Goal: Information Seeking & Learning: Learn about a topic

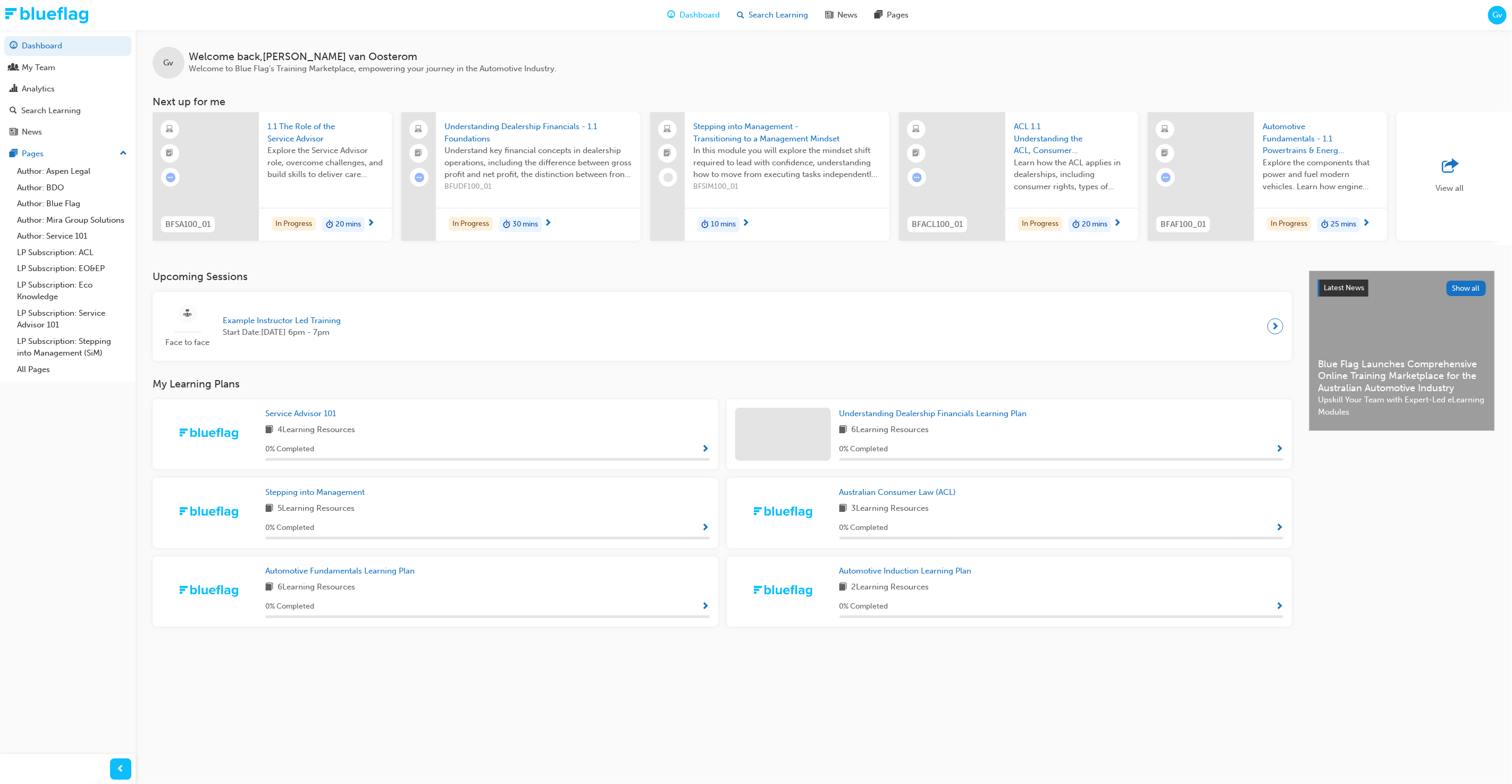
click at [774, 13] on span "Search Learning" at bounding box center [778, 15] width 59 height 12
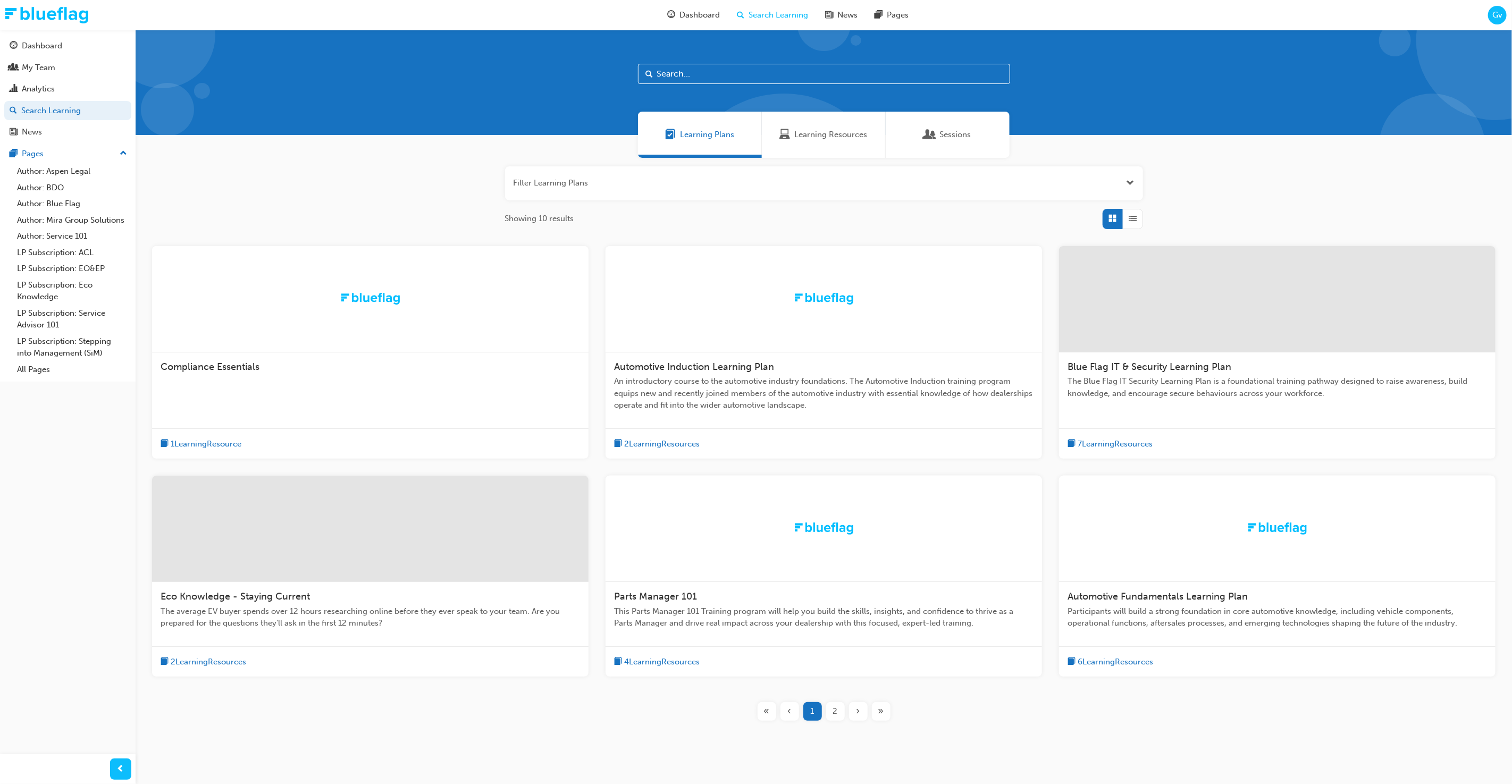
click at [715, 69] on input "text" at bounding box center [824, 74] width 372 height 20
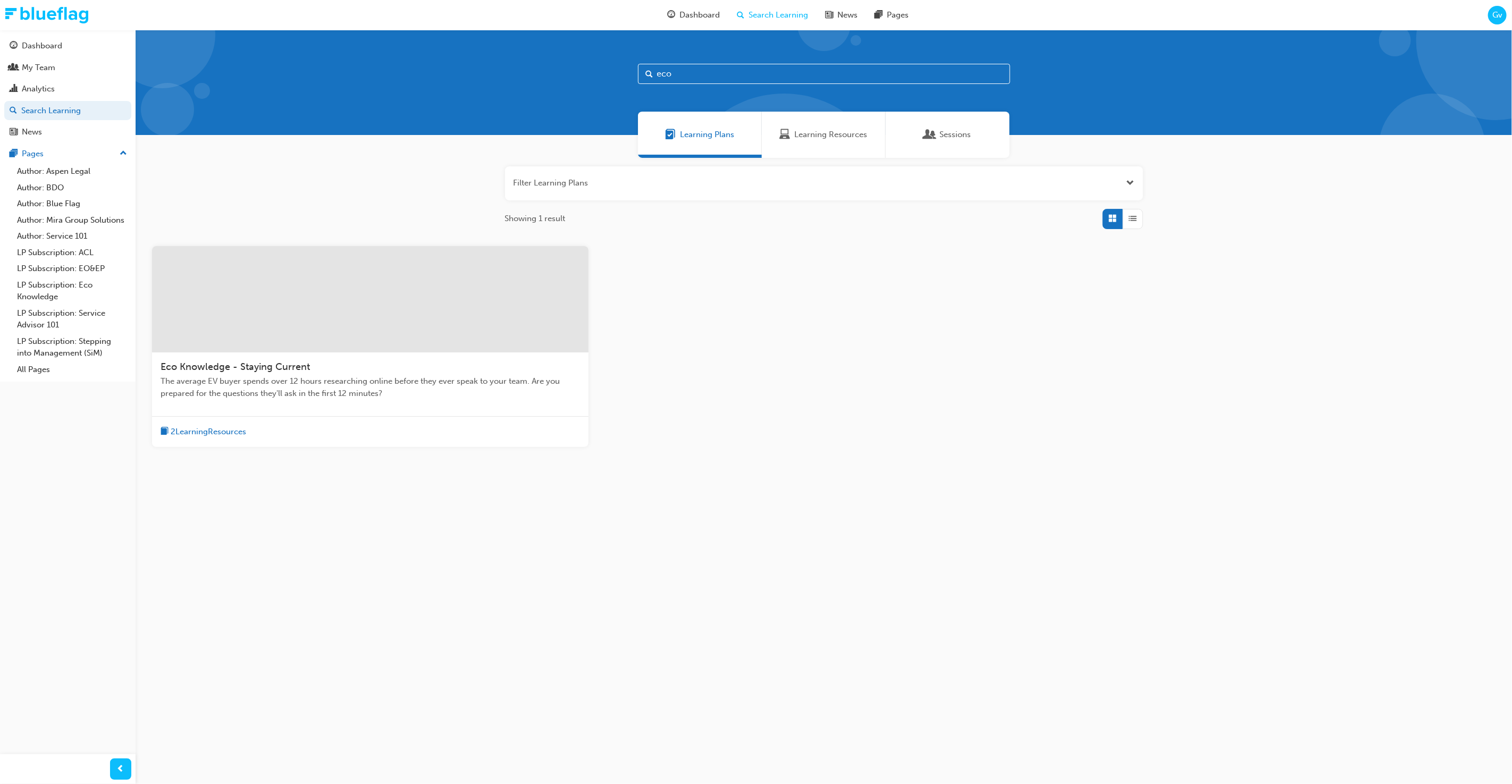
type input "eco"
click at [440, 286] on div at bounding box center [370, 299] width 436 height 106
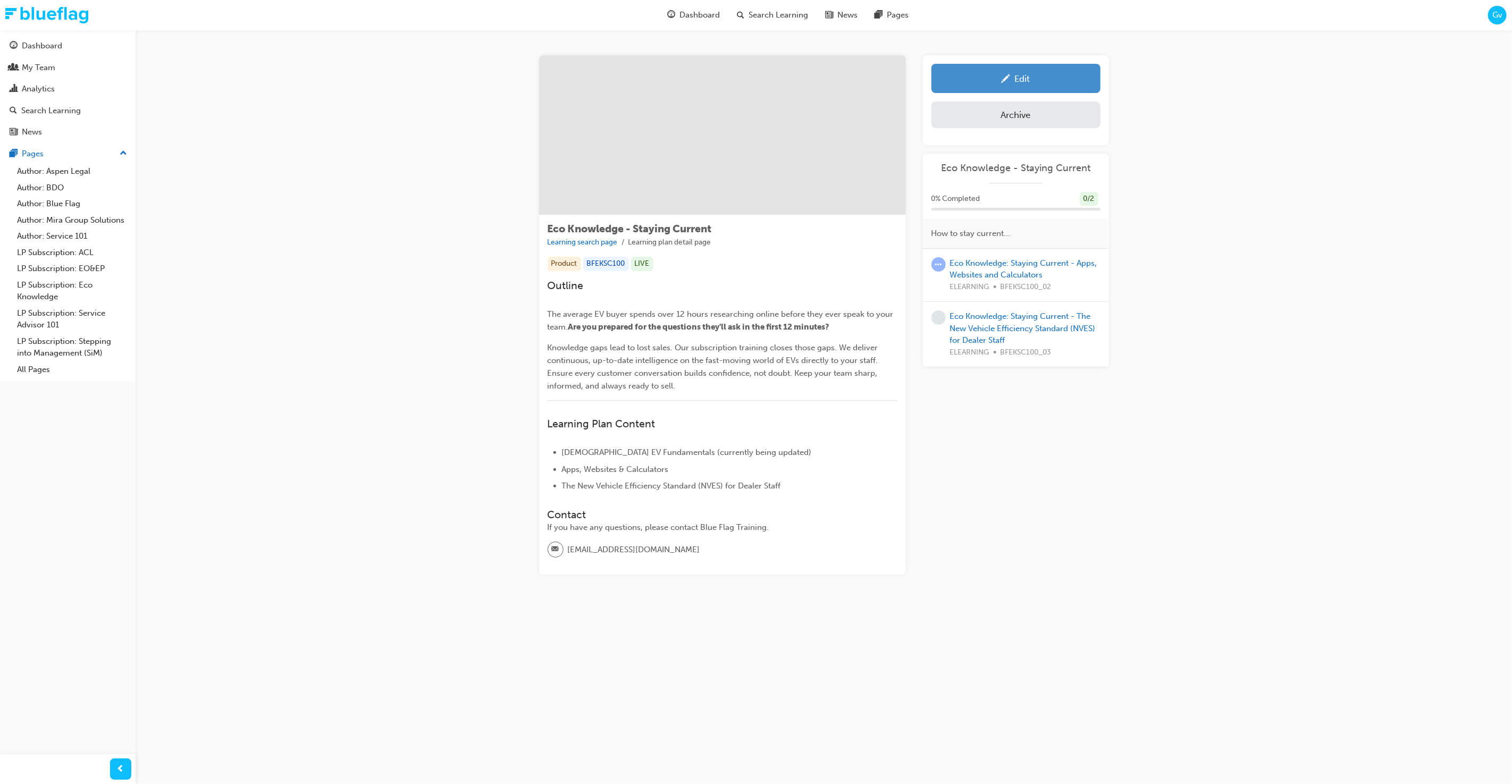
click at [1010, 90] on link "Edit" at bounding box center [1016, 79] width 169 height 29
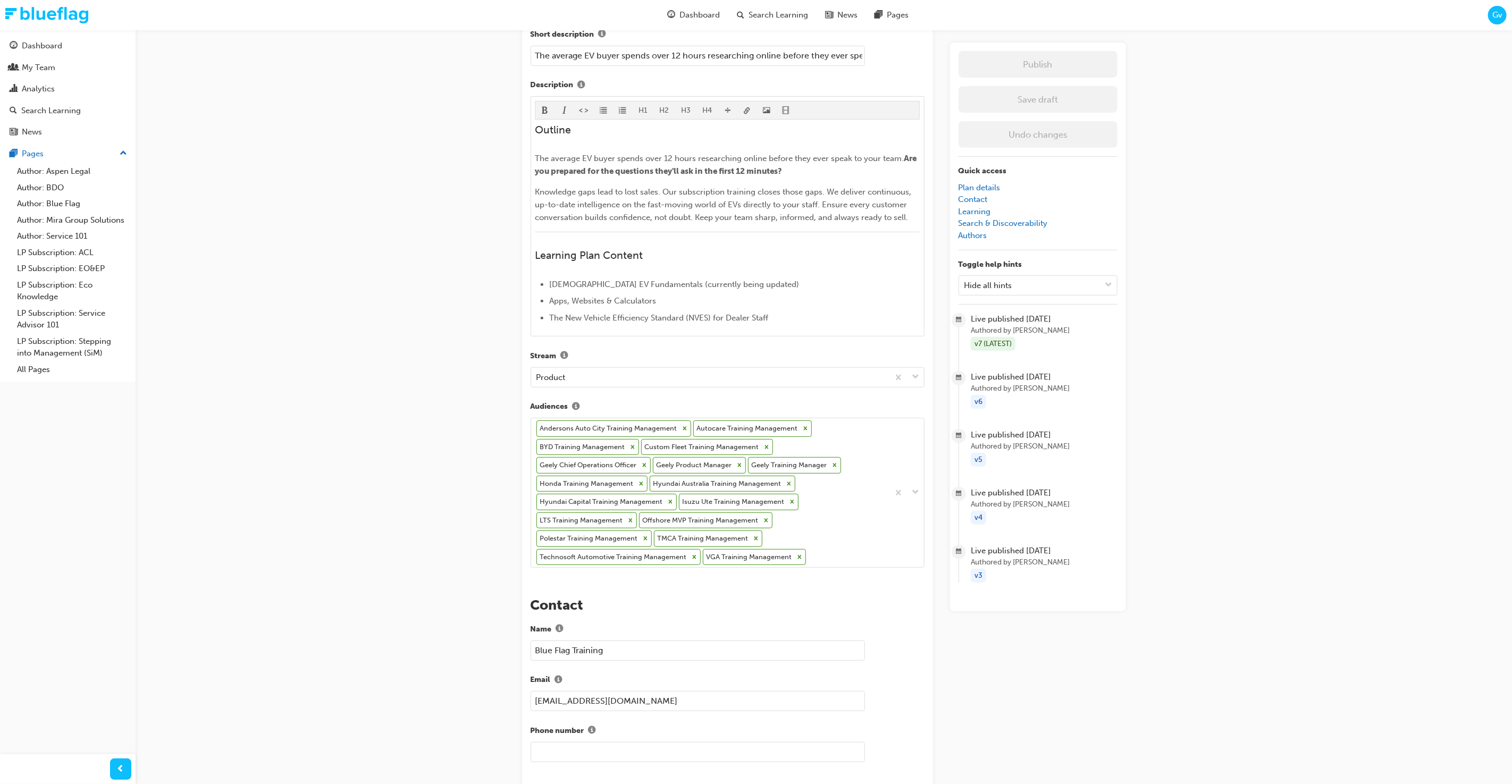
scroll to position [315, 0]
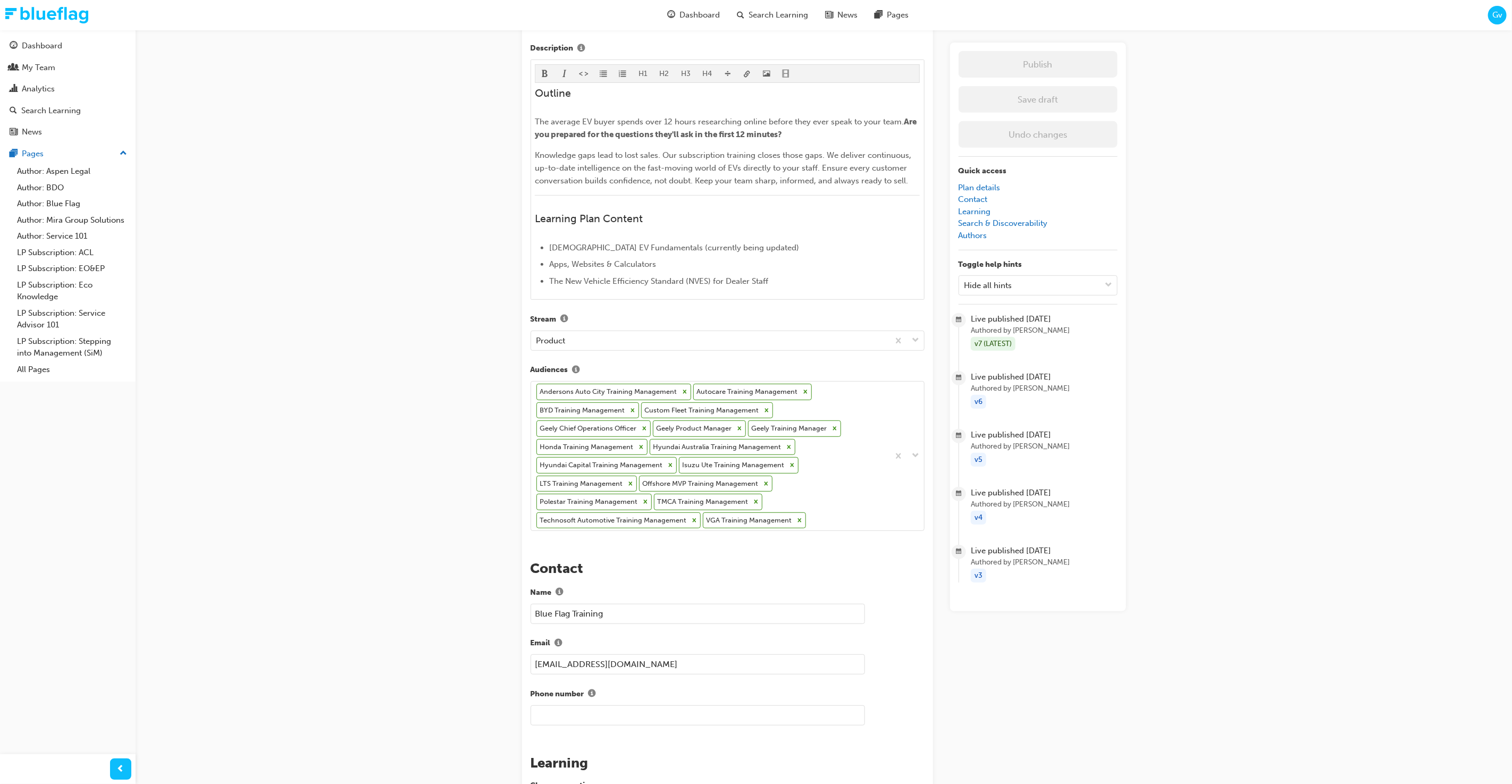
click at [420, 436] on div "Eco Knowledge - Staying Current Learning plan detail page Learning plan edit pa…" at bounding box center [756, 578] width 1512 height 1786
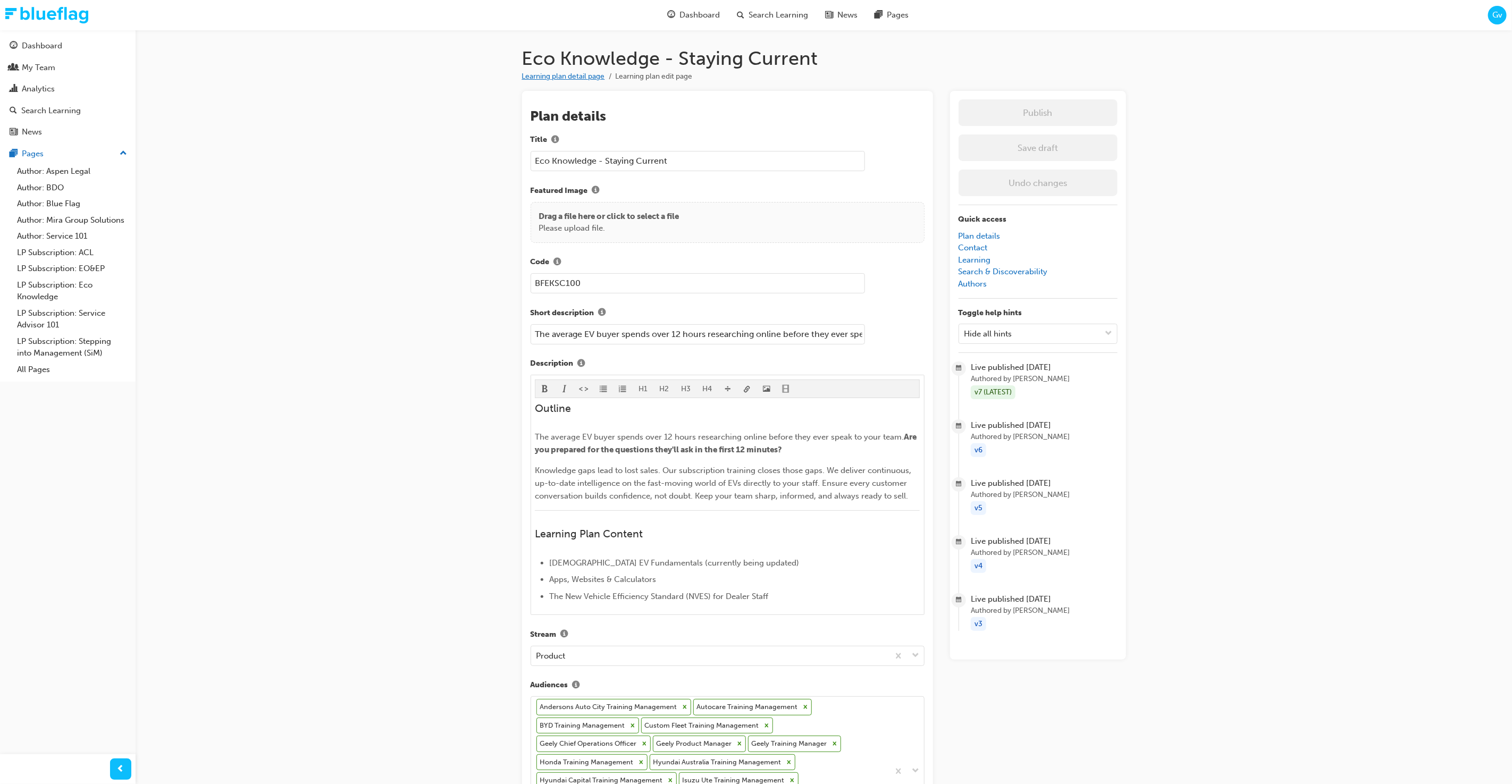
click at [580, 77] on link "Learning plan detail page" at bounding box center [563, 77] width 83 height 9
